Goal: Check status: Check status

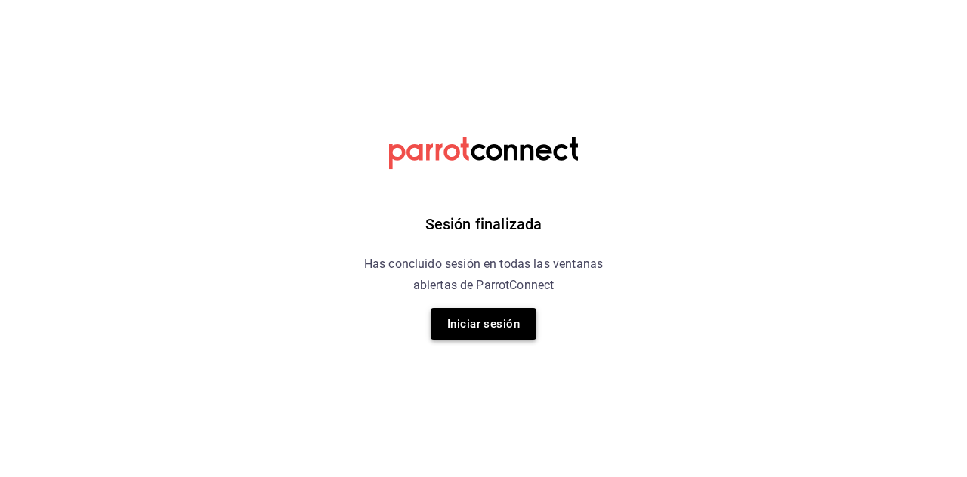
click at [458, 329] on button "Iniciar sesión" at bounding box center [484, 324] width 106 height 32
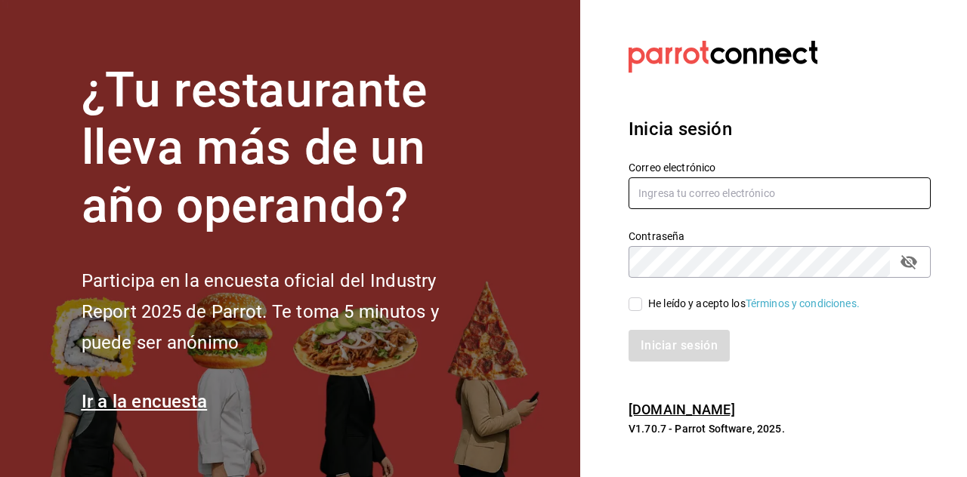
type input "[EMAIL_ADDRESS][DOMAIN_NAME]"
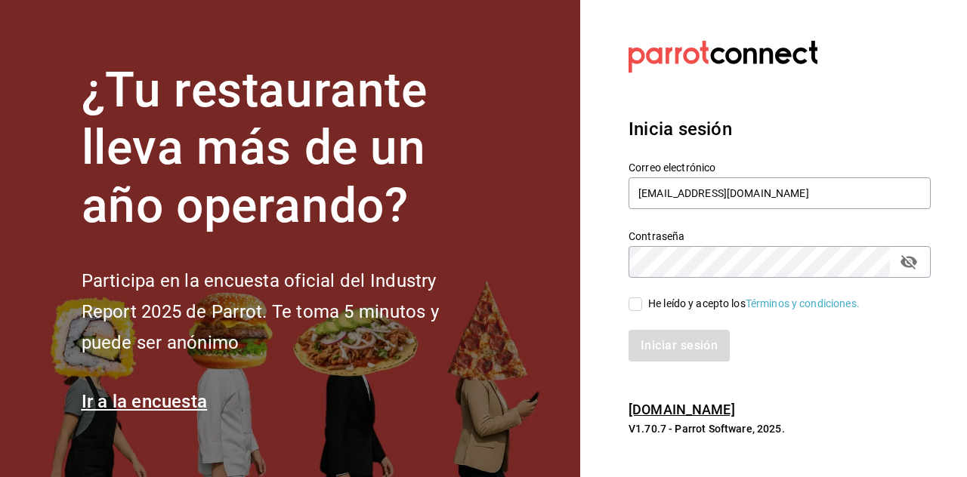
click at [639, 307] on input "He leído y acepto los Términos y condiciones." at bounding box center [636, 305] width 14 height 14
checkbox input "true"
click at [659, 338] on button "Iniciar sesión" at bounding box center [680, 346] width 103 height 32
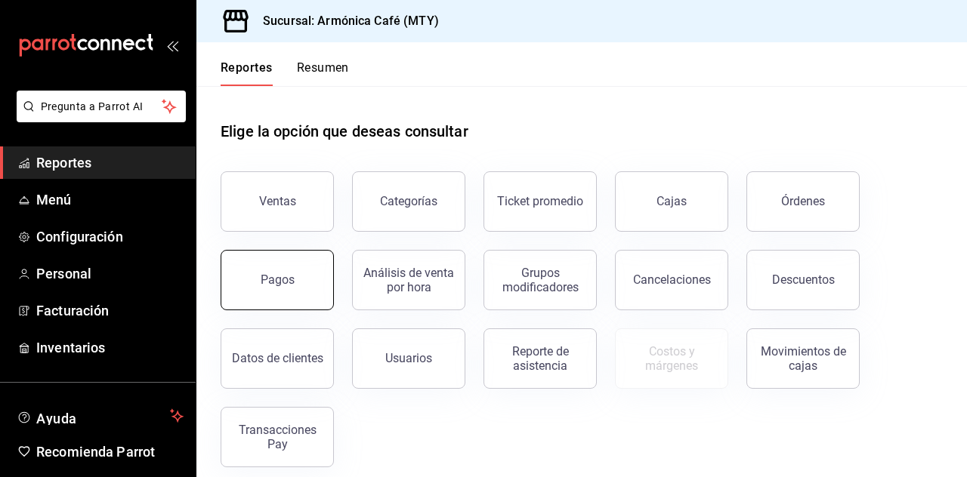
click at [313, 281] on button "Pagos" at bounding box center [277, 280] width 113 height 60
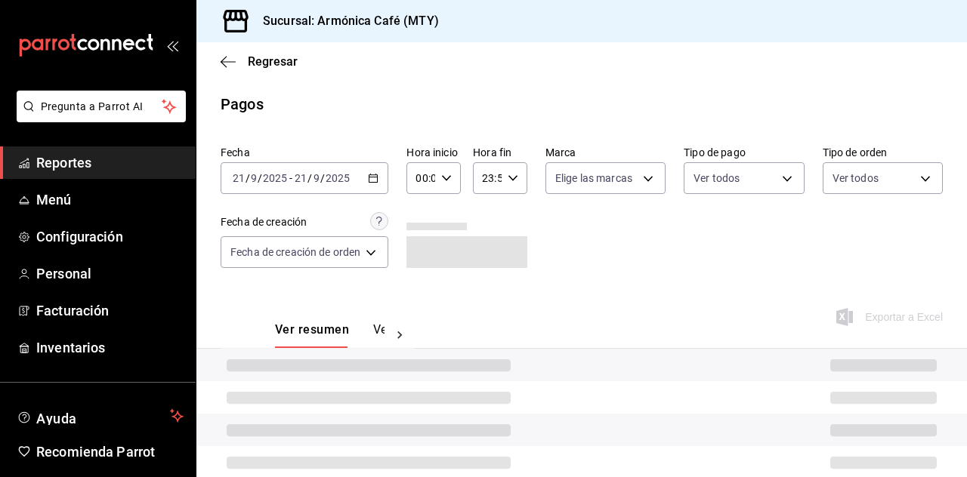
click at [383, 178] on div "[DATE] [DATE] - [DATE] [DATE]" at bounding box center [305, 178] width 168 height 32
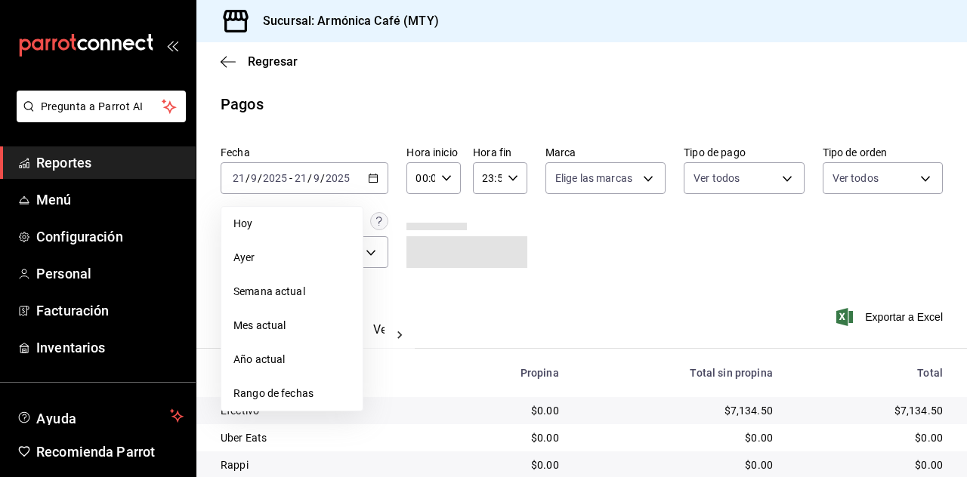
click at [304, 221] on span "Hoy" at bounding box center [291, 224] width 117 height 16
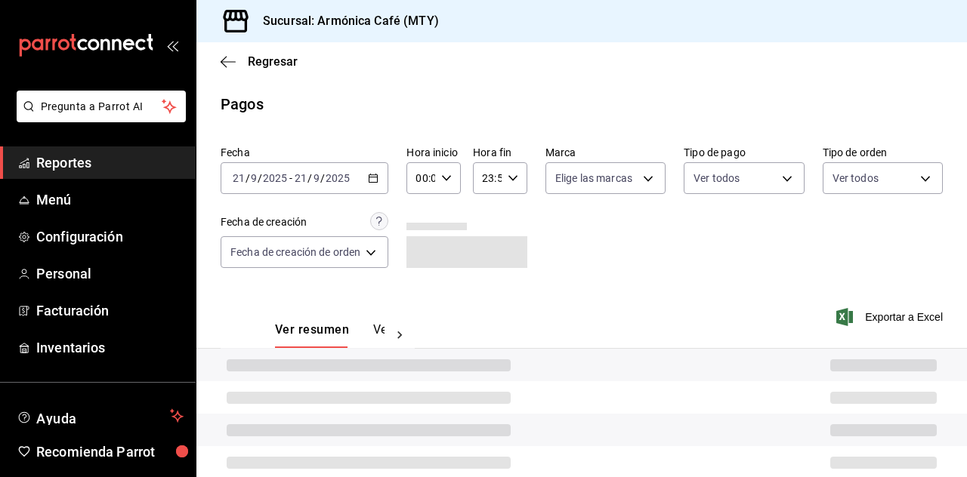
scroll to position [107, 0]
